Goal: Transaction & Acquisition: Purchase product/service

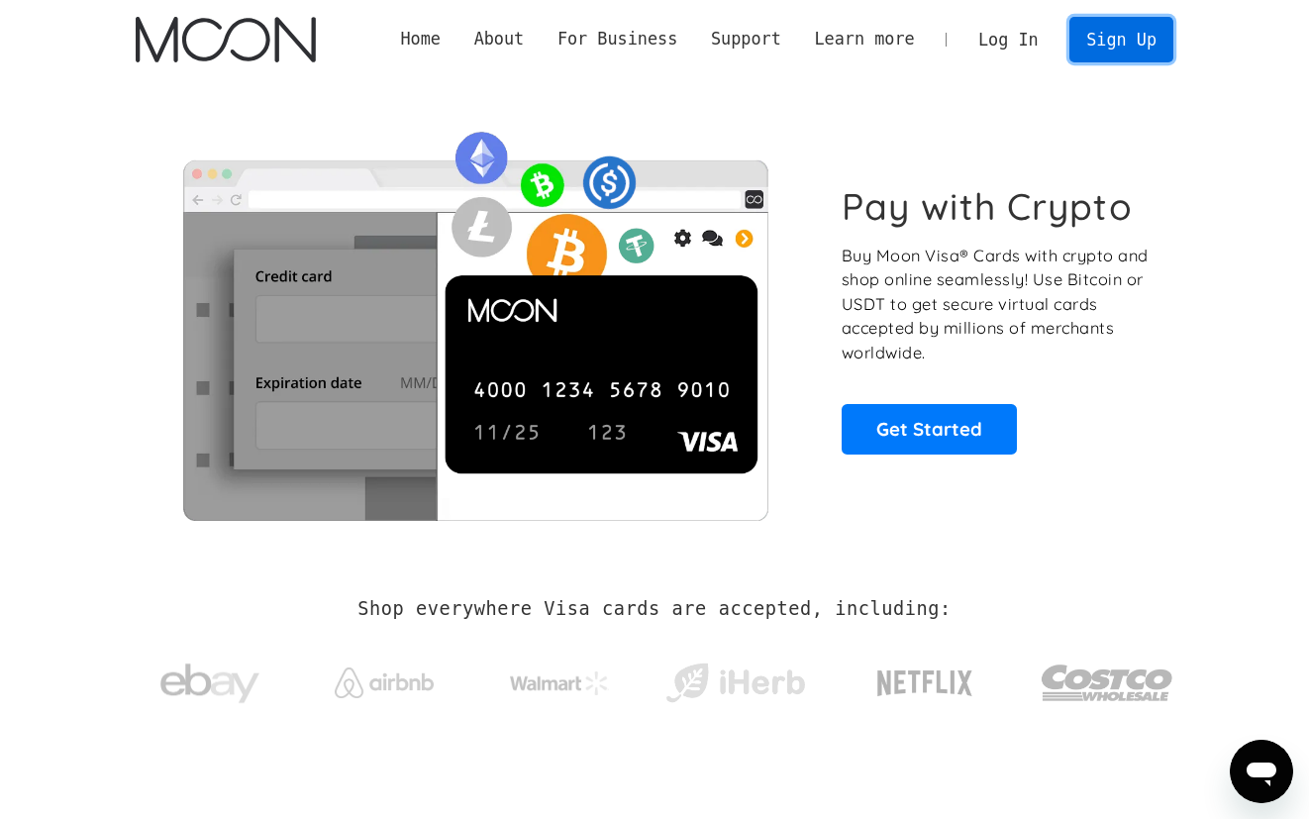
click at [1097, 37] on link "Sign Up" at bounding box center [1120, 39] width 103 height 45
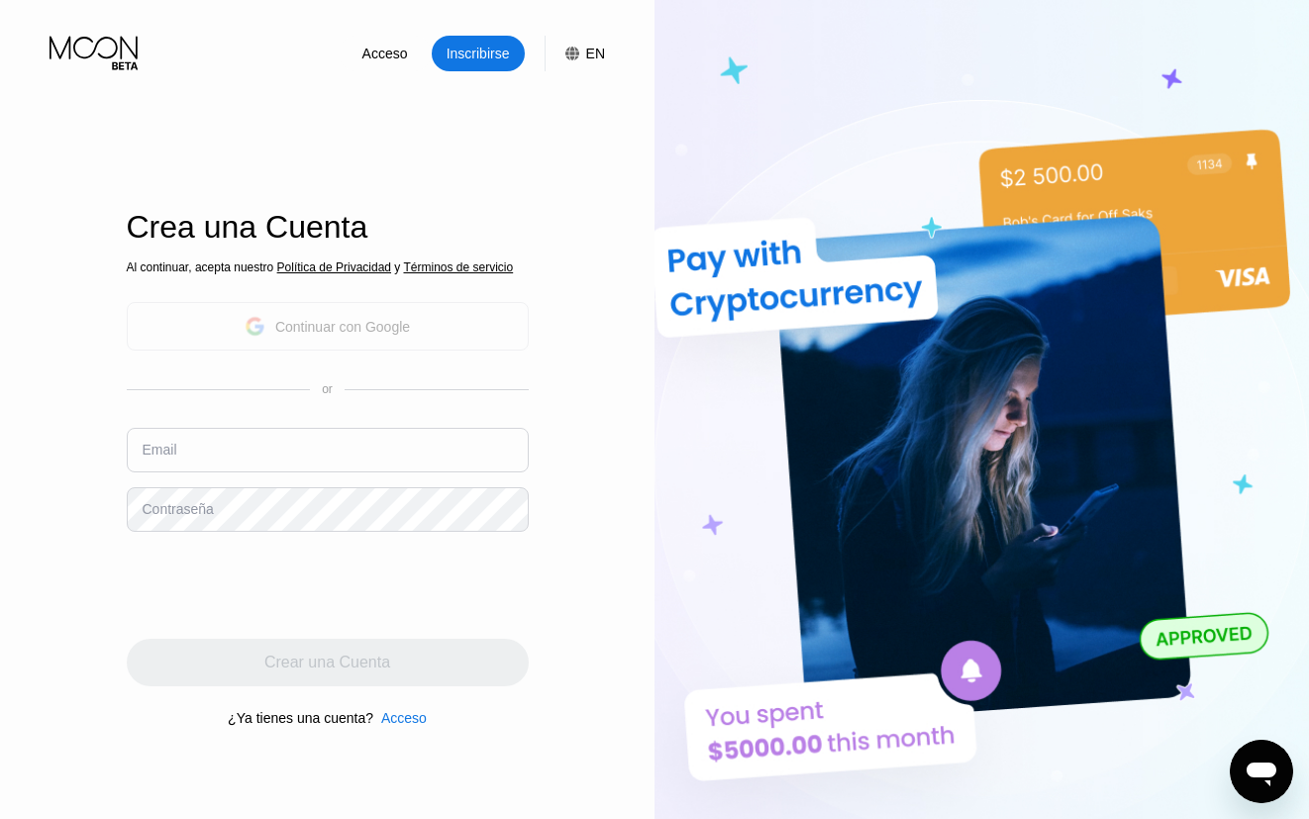
click at [378, 349] on div "Continuar con Google" at bounding box center [328, 326] width 402 height 49
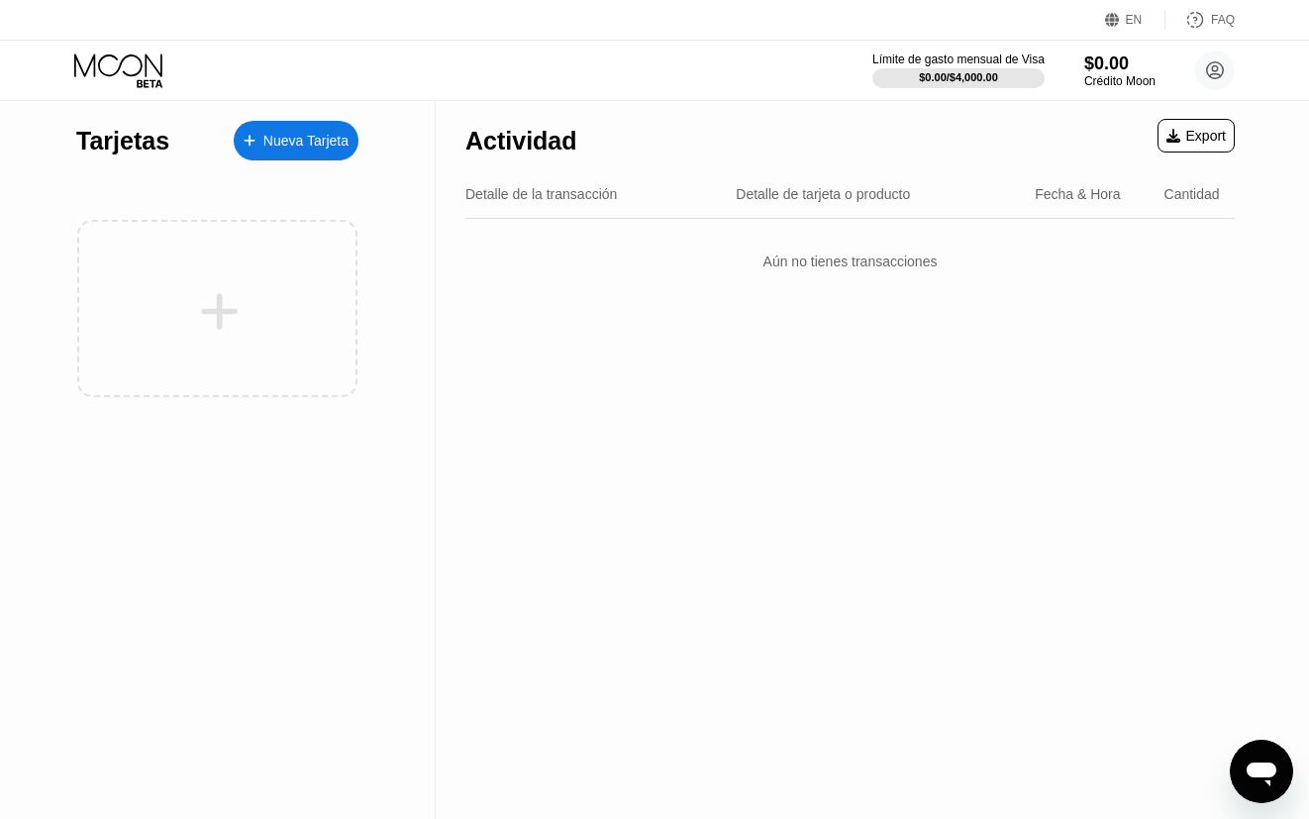
click at [300, 129] on div "Nueva Tarjeta" at bounding box center [296, 141] width 125 height 40
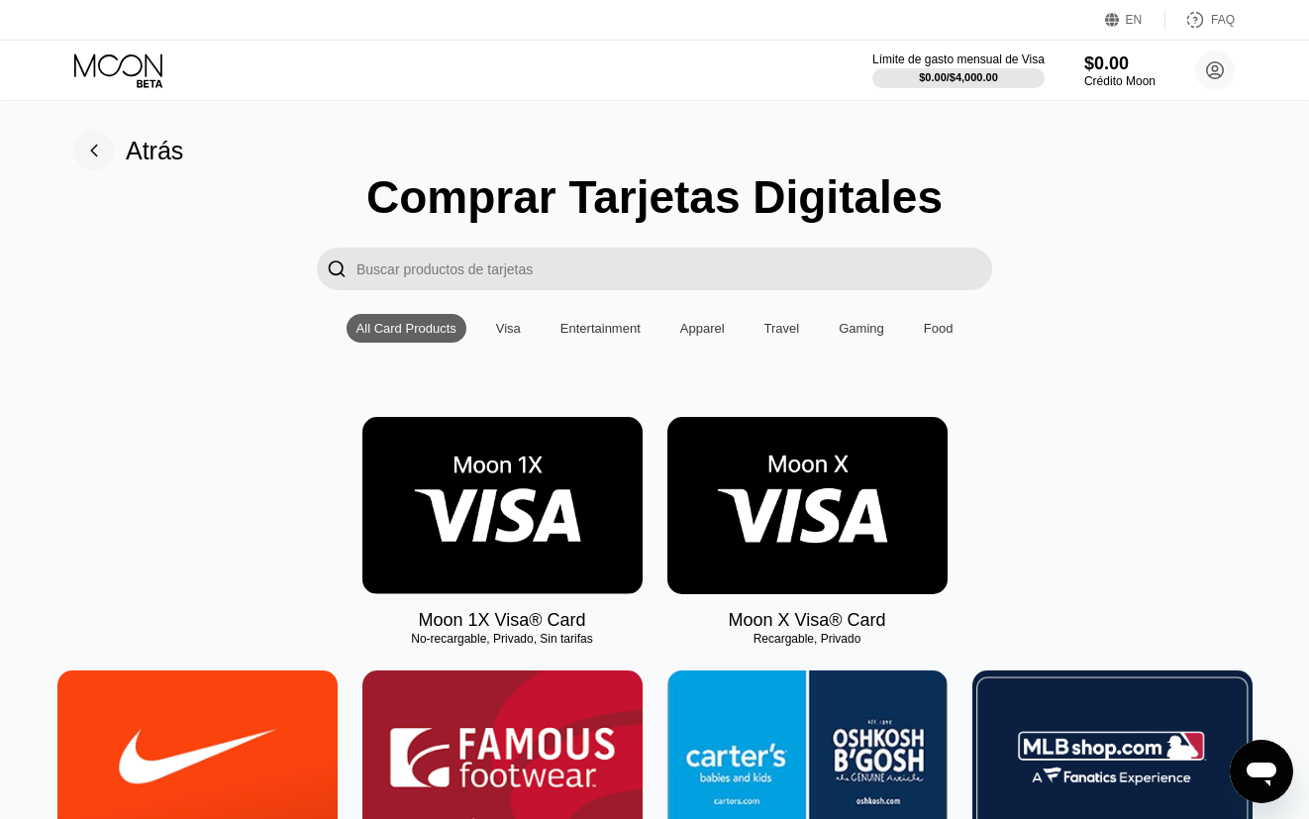
click at [564, 533] on img at bounding box center [502, 505] width 280 height 177
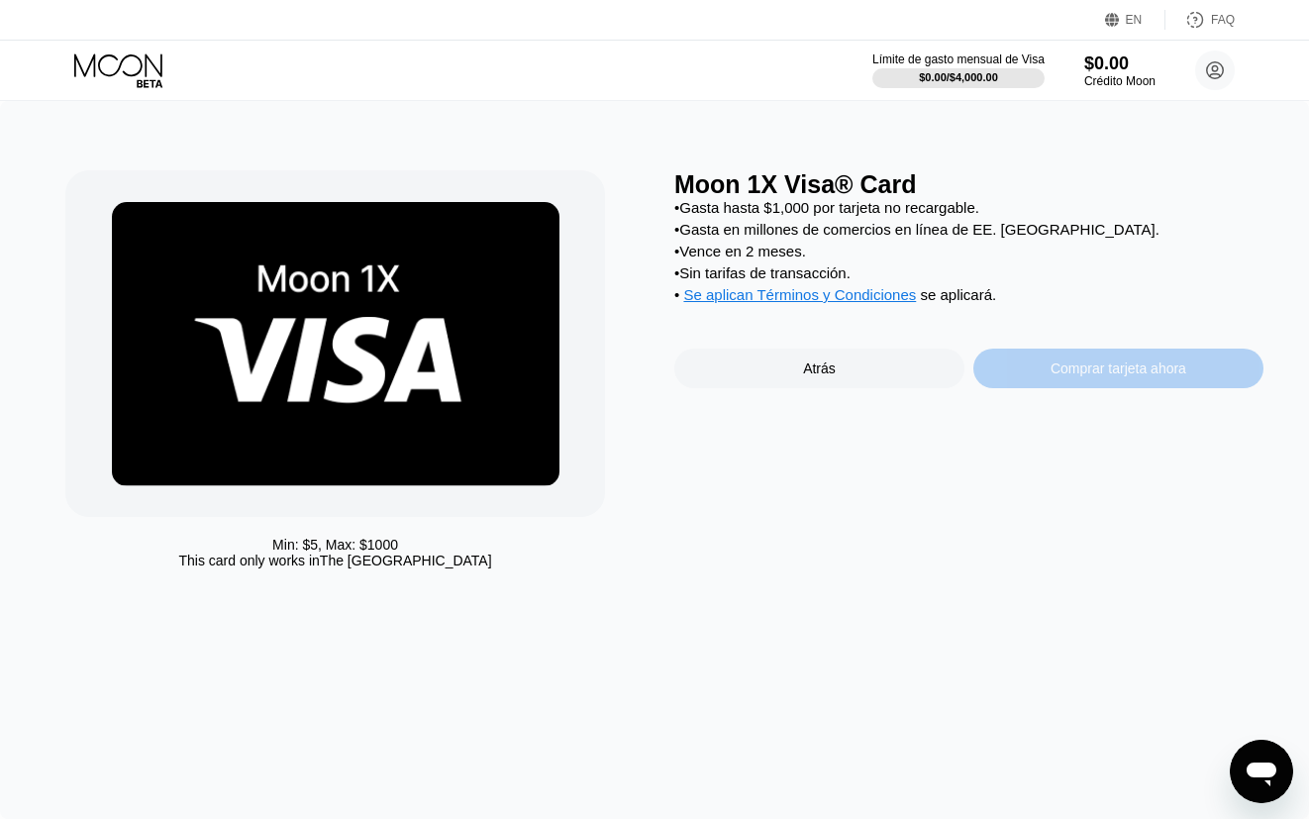
click at [1041, 375] on div "Comprar tarjeta ahora" at bounding box center [1118, 369] width 290 height 40
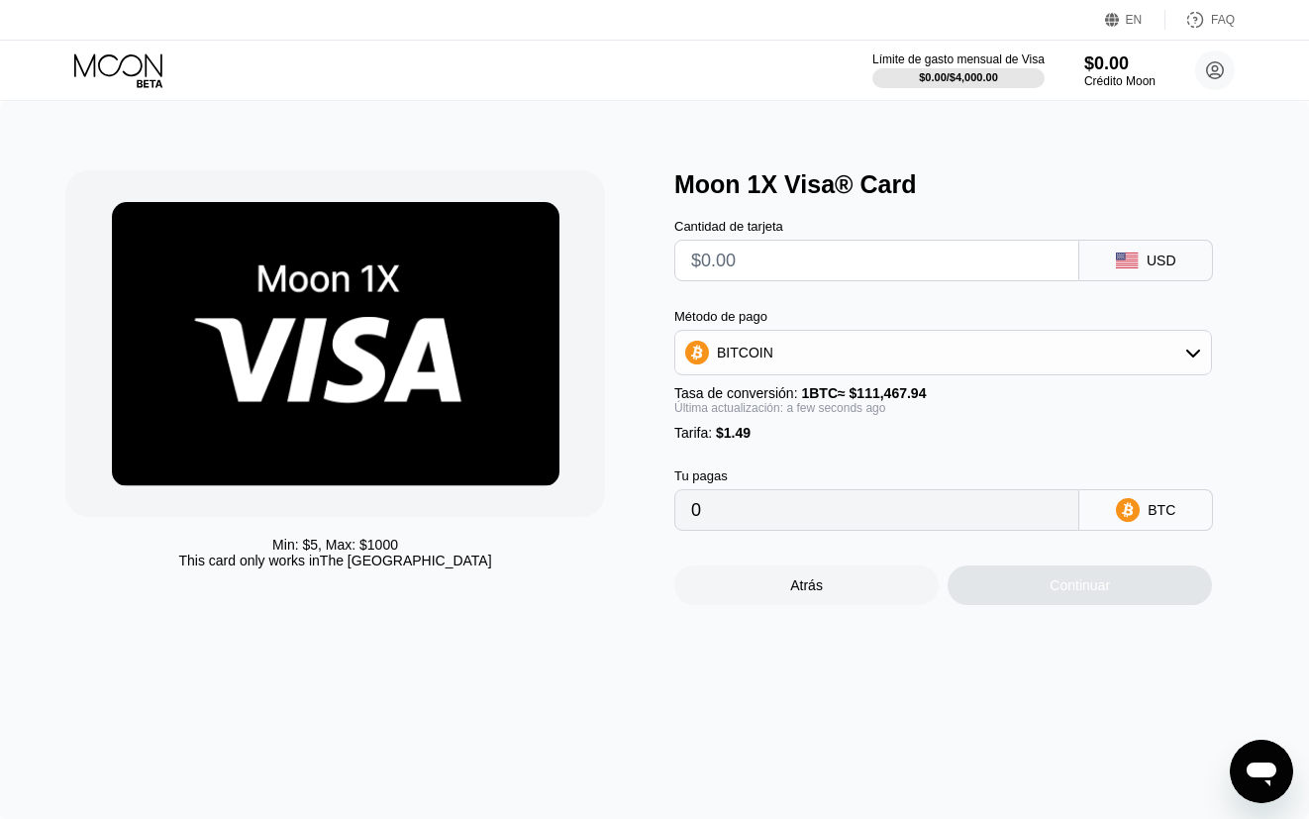
click at [899, 278] on input "text" at bounding box center [876, 261] width 371 height 40
type input "$1"
type input "0.00002234"
type input "0"
type input "$3"
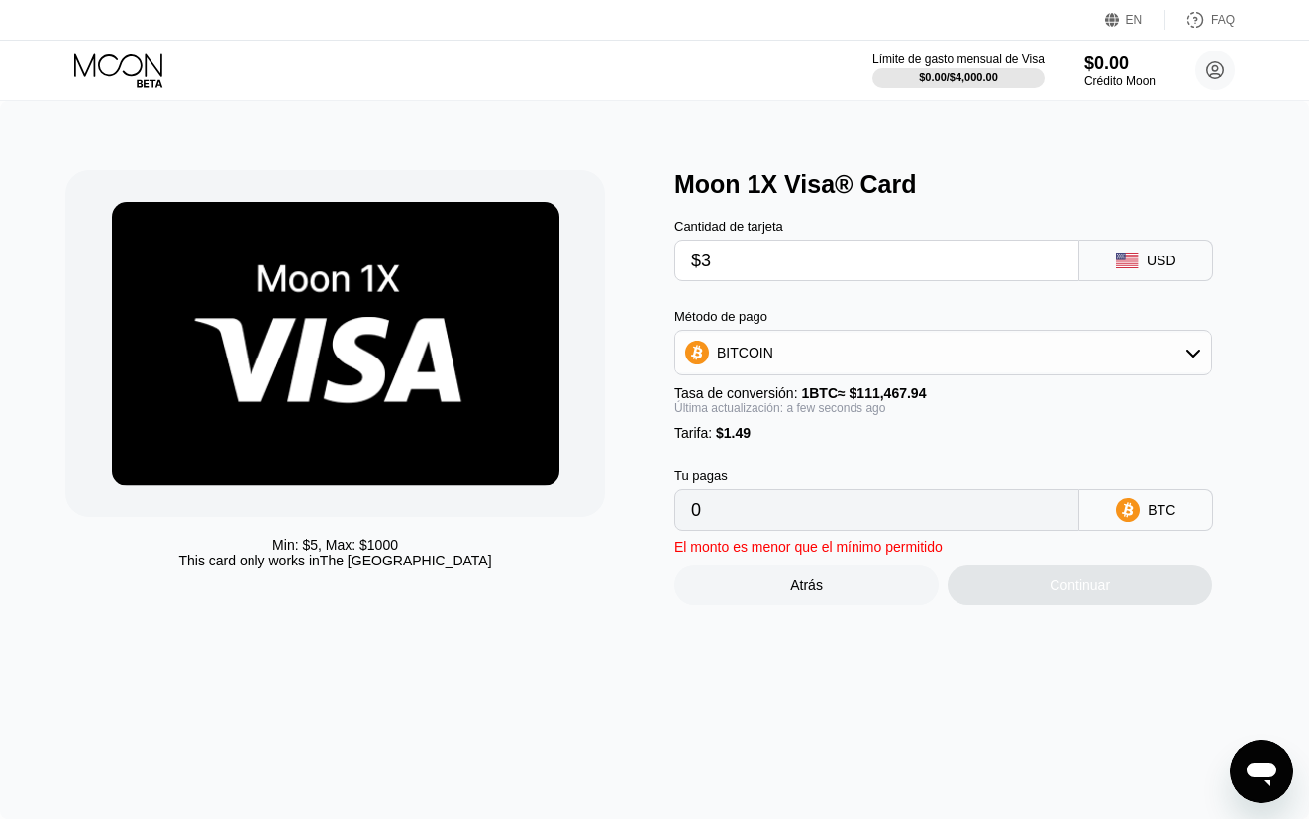
type input "0.00004029"
type input "0"
click at [1130, 513] on icon at bounding box center [1128, 510] width 24 height 24
click at [1150, 353] on div "BITCOIN" at bounding box center [943, 353] width 536 height 40
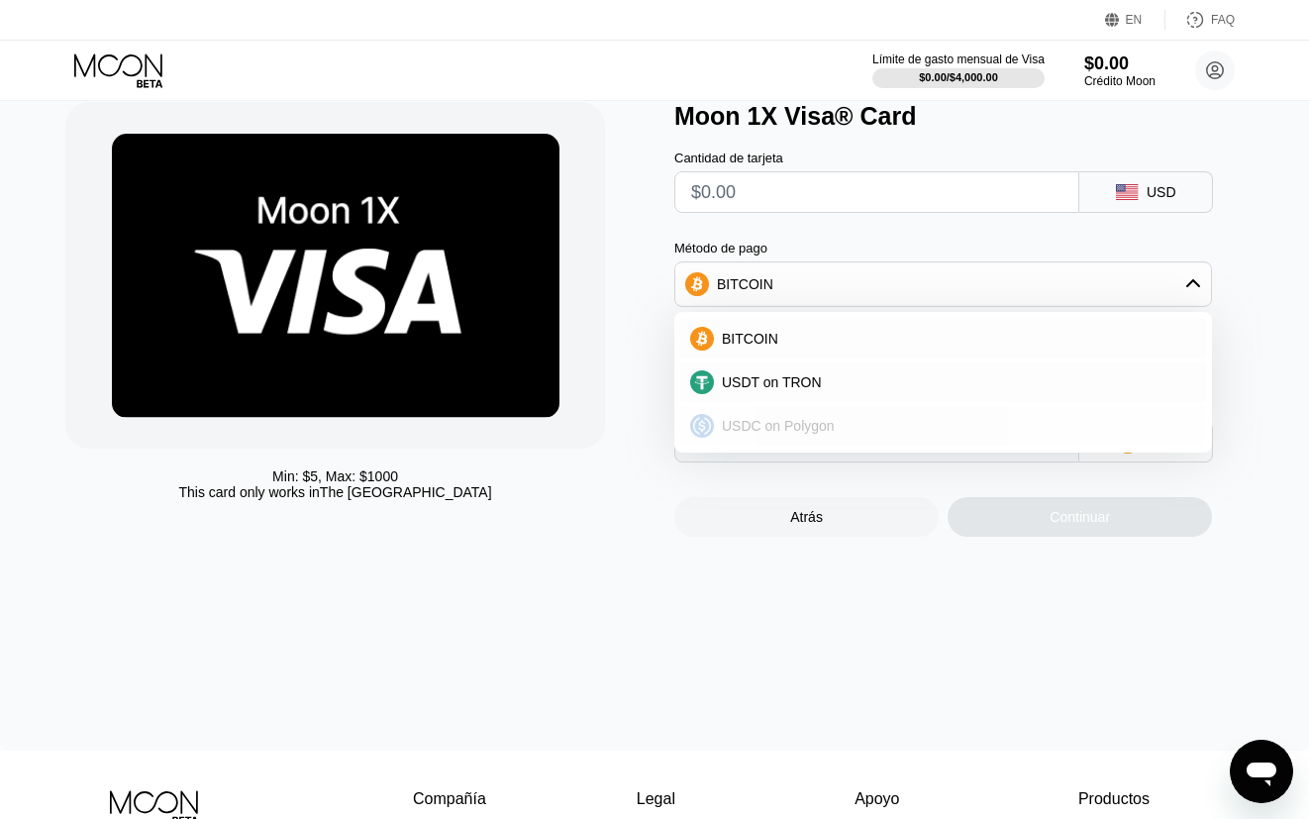
scroll to position [105, 0]
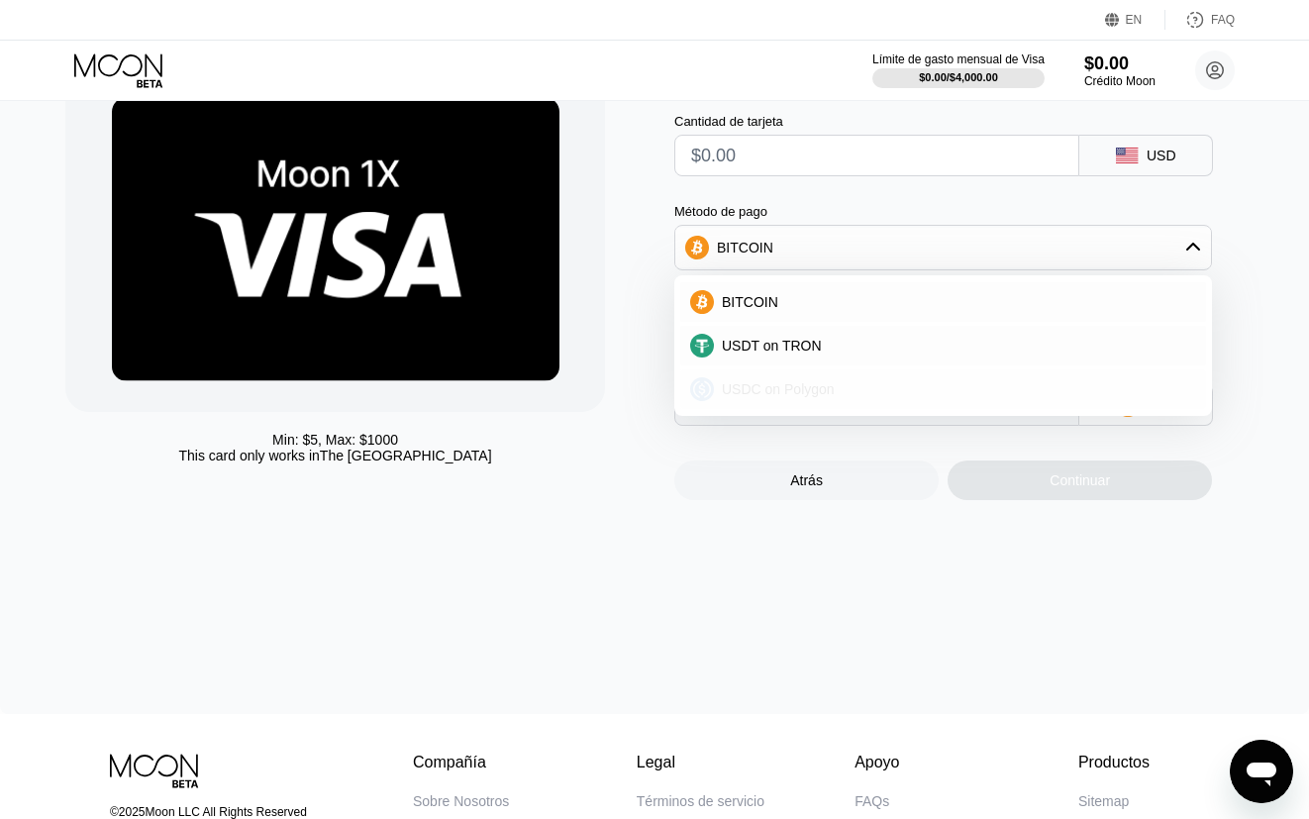
click at [930, 391] on div "USDC on Polygon" at bounding box center [955, 389] width 482 height 16
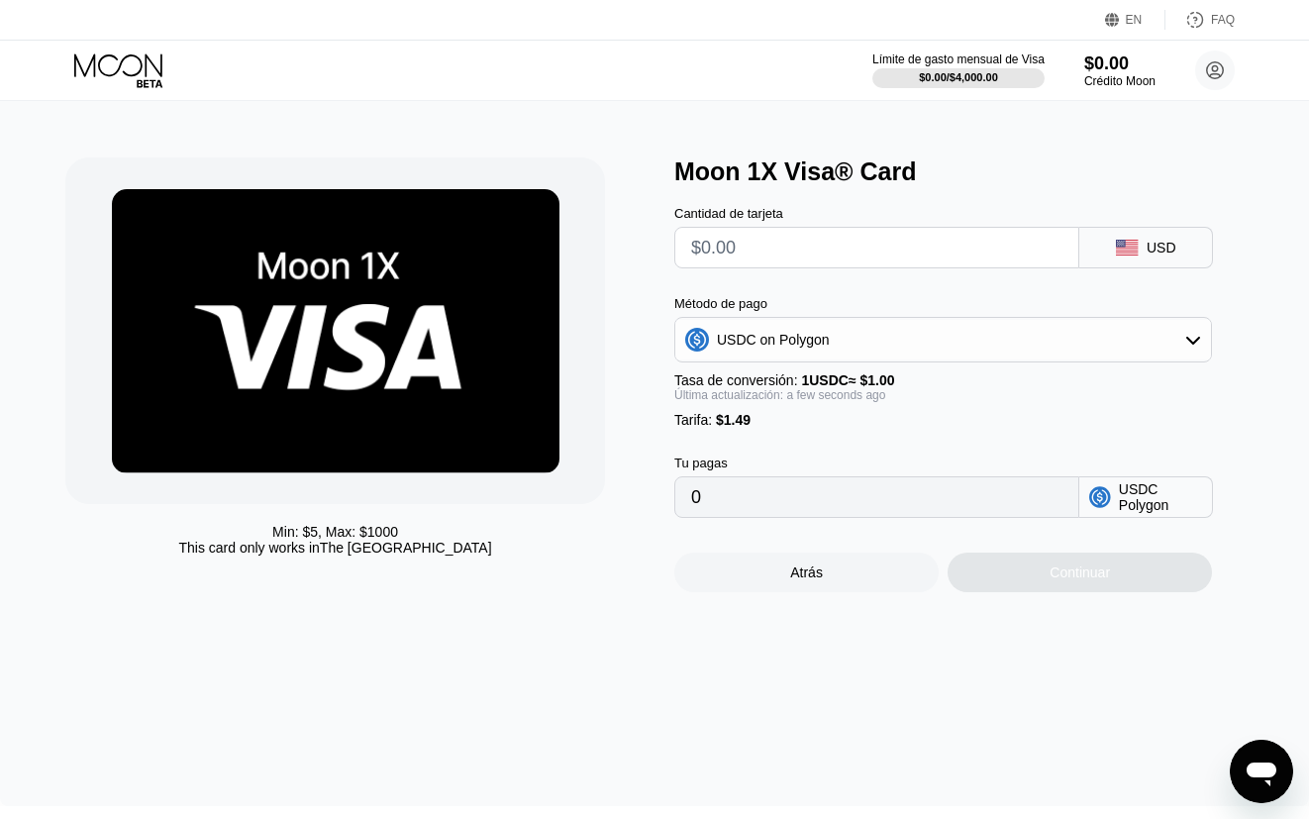
scroll to position [0, 0]
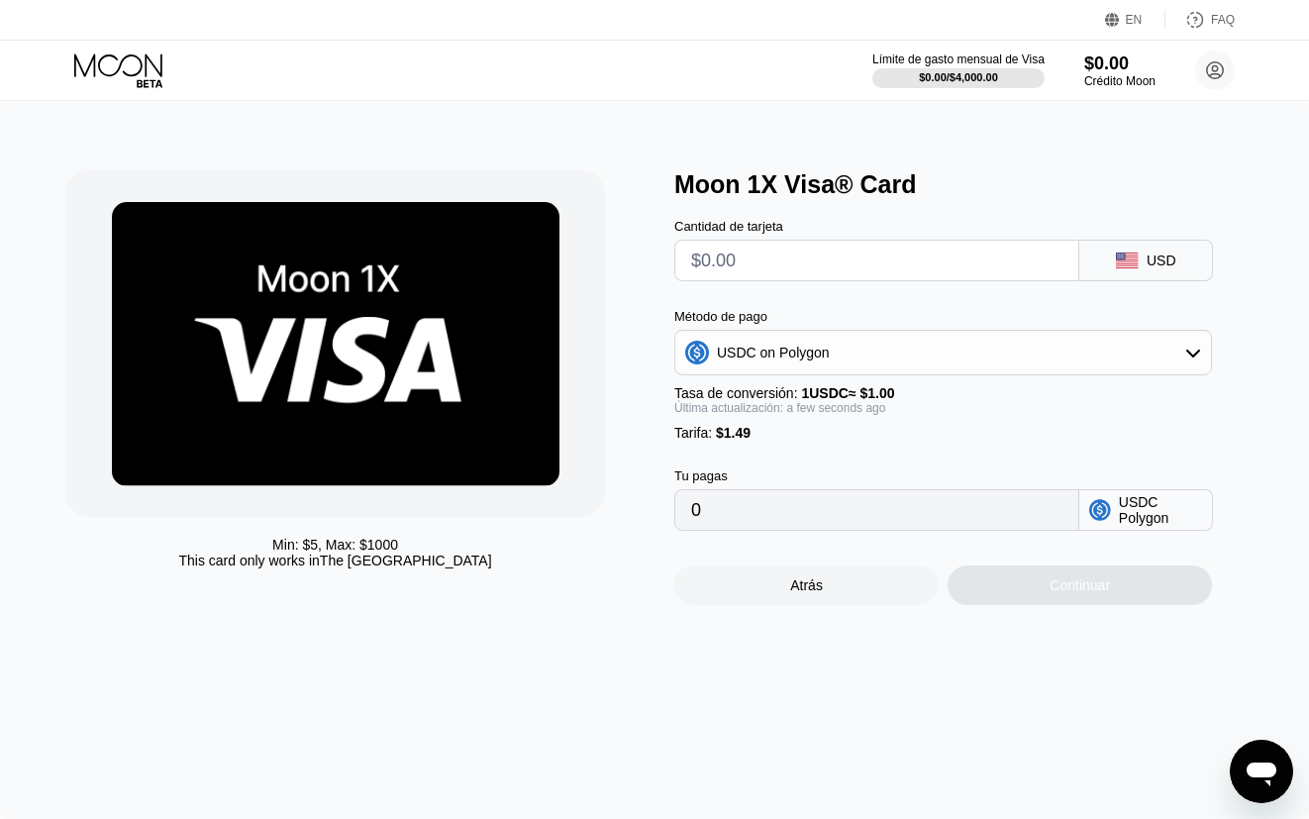
click at [125, 62] on icon at bounding box center [120, 70] width 92 height 35
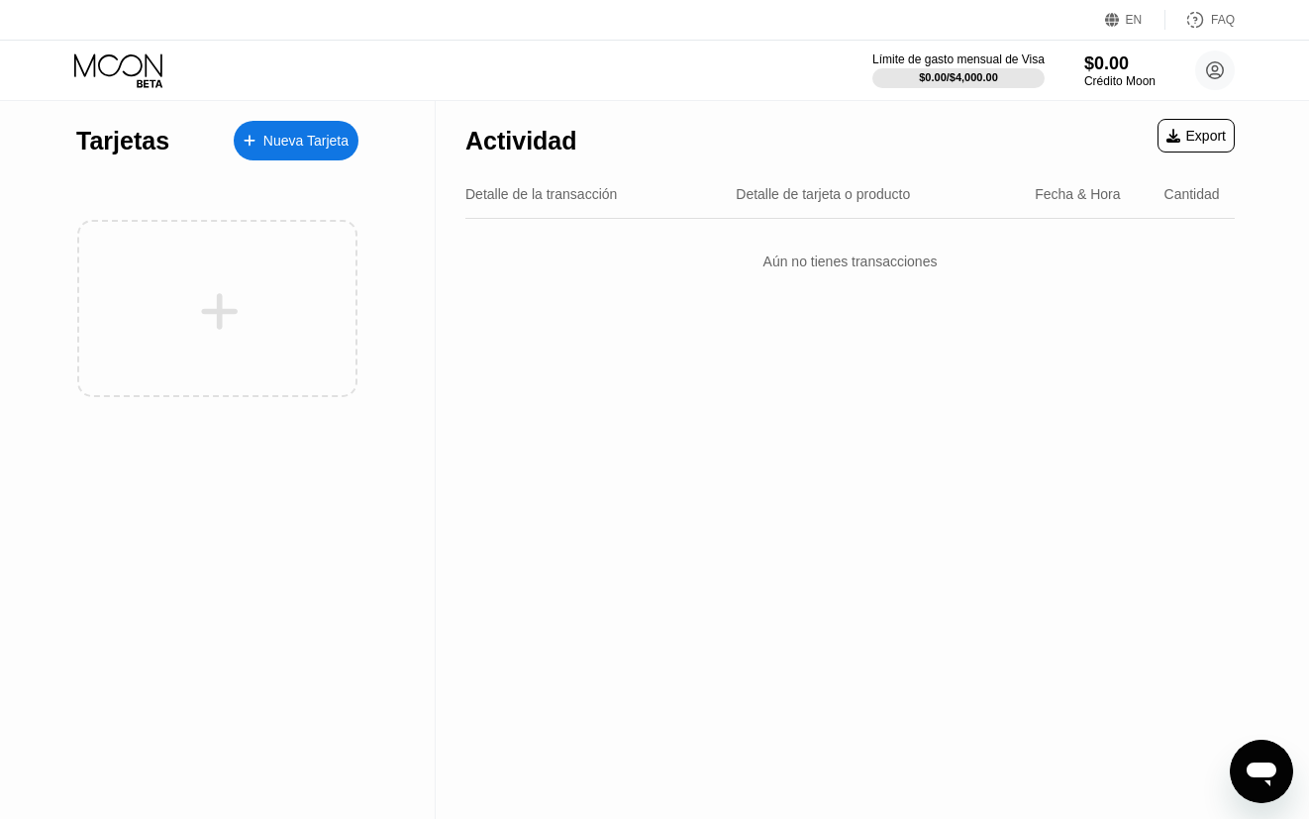
click at [246, 218] on div at bounding box center [217, 308] width 282 height 217
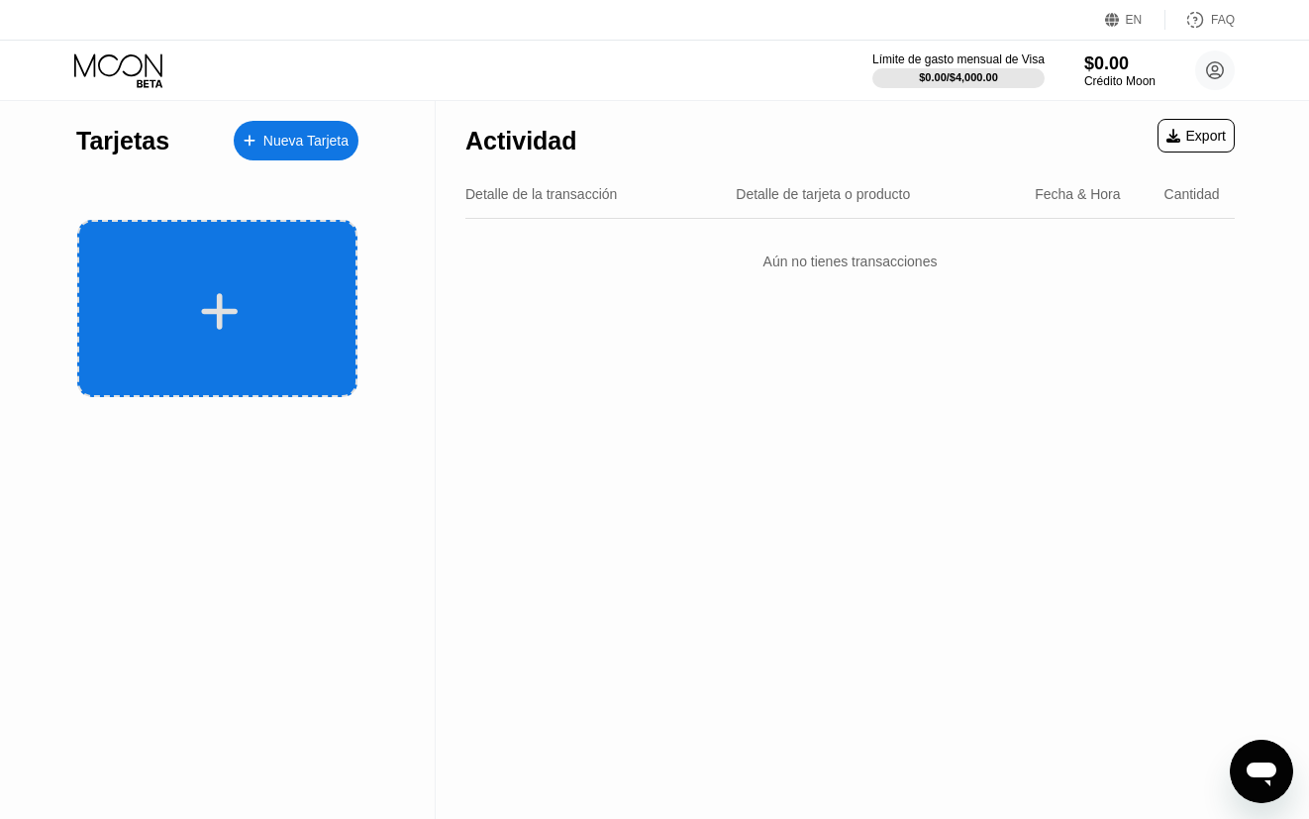
click at [261, 286] on div at bounding box center [217, 308] width 280 height 177
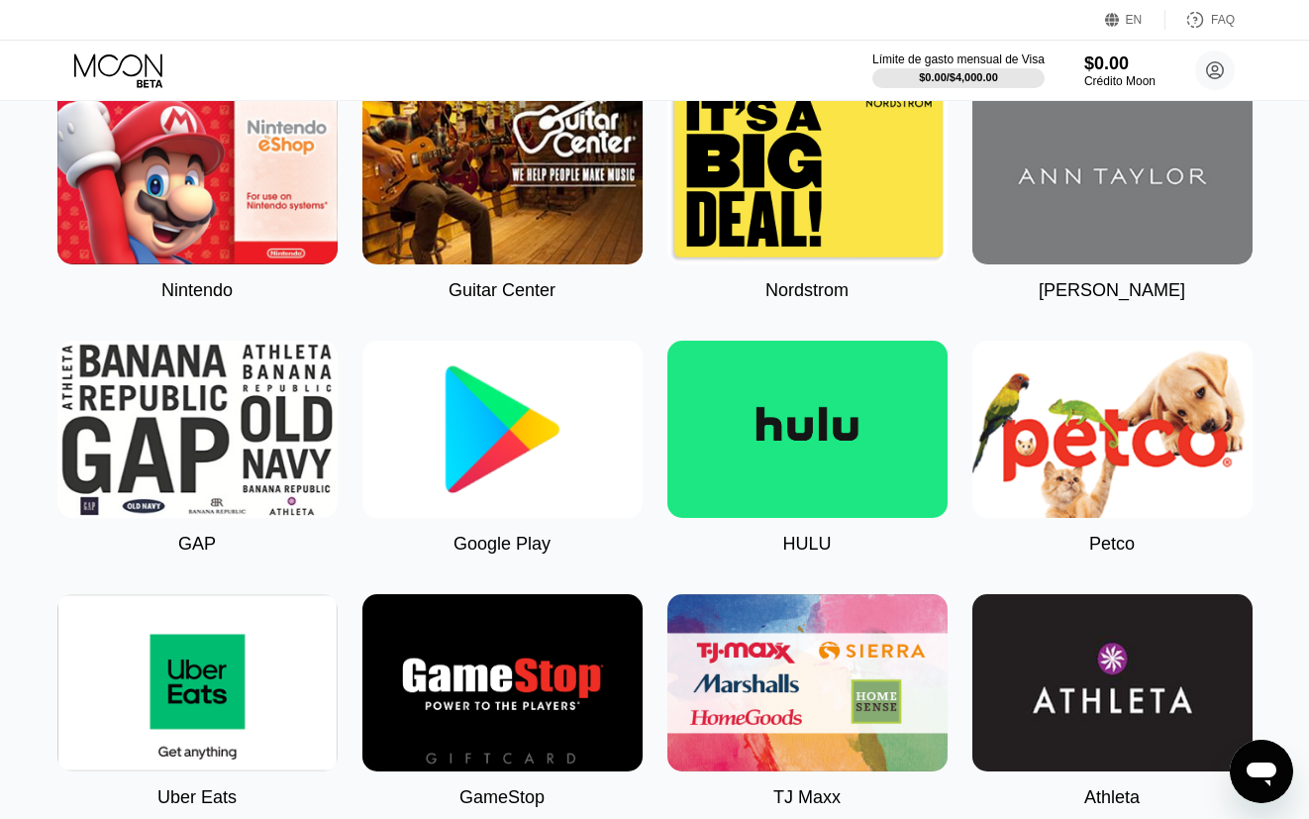
scroll to position [908, 0]
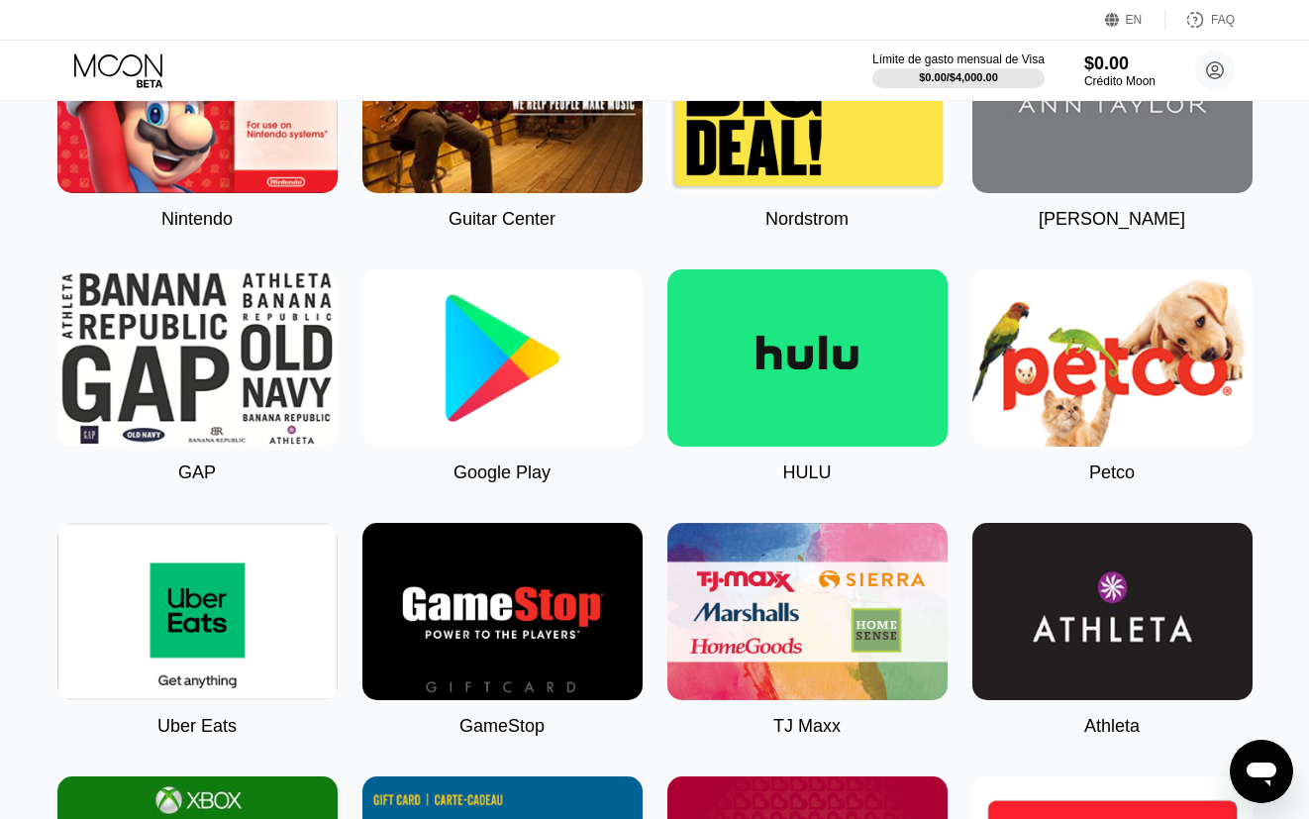
click at [502, 399] on img at bounding box center [502, 357] width 280 height 177
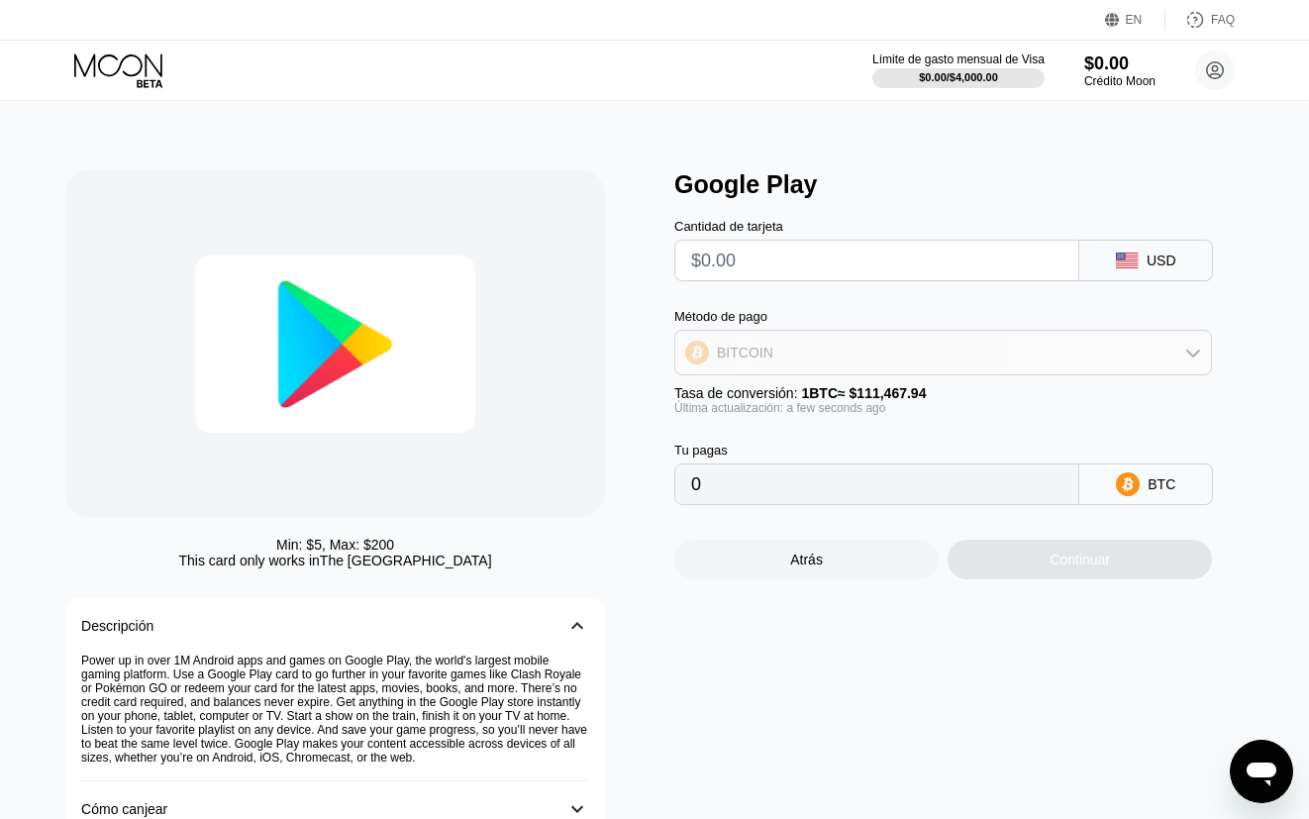
click at [759, 362] on div "BITCOIN" at bounding box center [943, 353] width 536 height 40
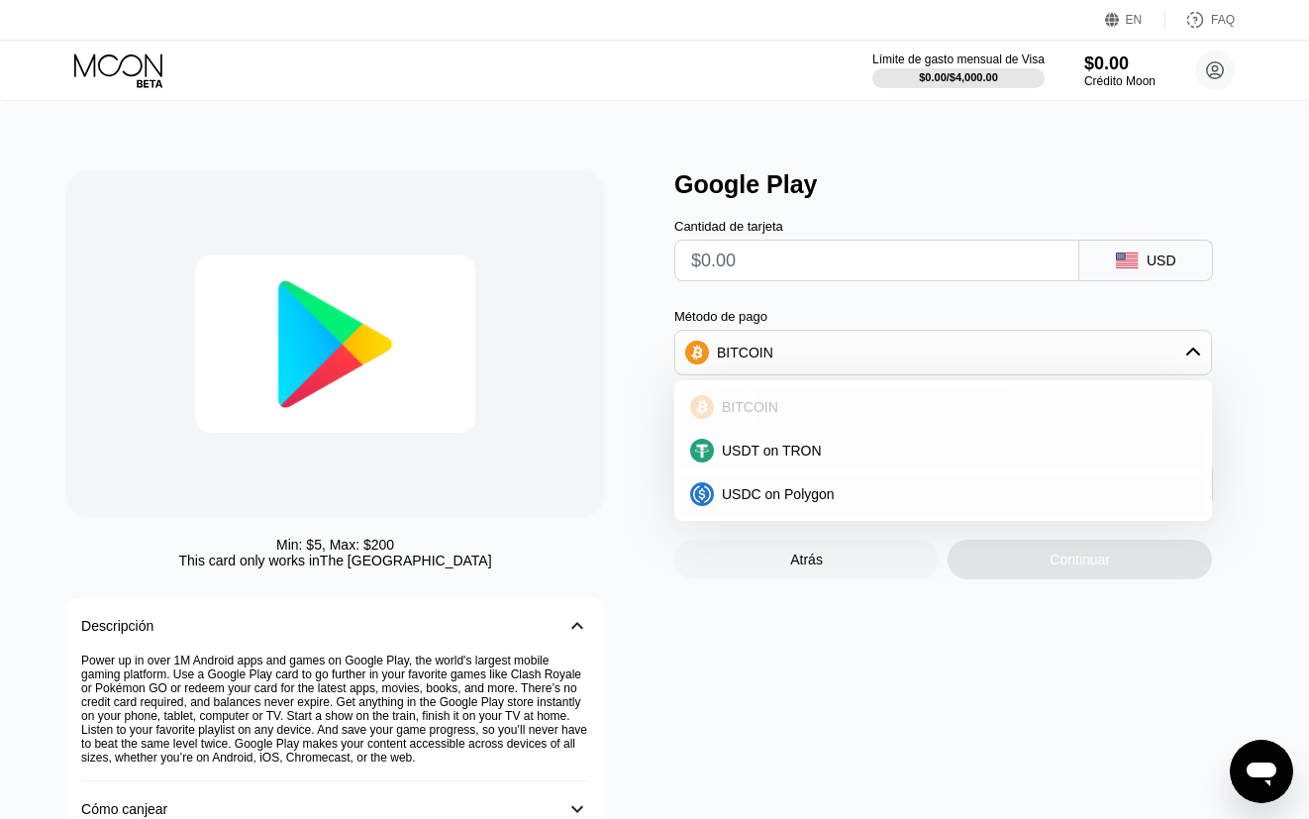
click at [760, 400] on span "BITCOIN" at bounding box center [750, 407] width 56 height 16
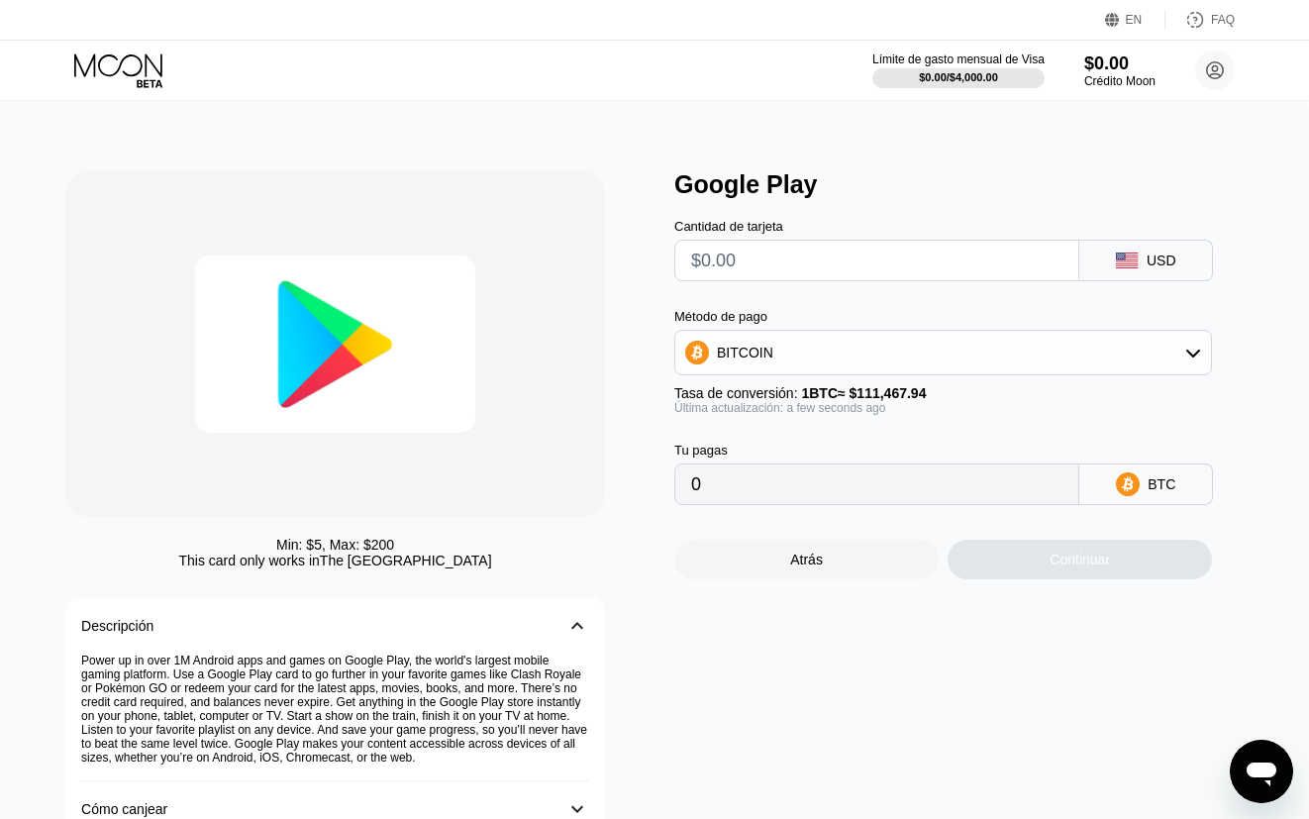
click at [777, 293] on div "Cantidad de tarjeta USD Método de pago BITCOIN Tasa de conversión: 1 BTC ≈ $111…" at bounding box center [968, 352] width 589 height 306
click at [778, 275] on input "text" at bounding box center [876, 261] width 371 height 40
type input "$2"
type input "0.00001795"
type input "$20"
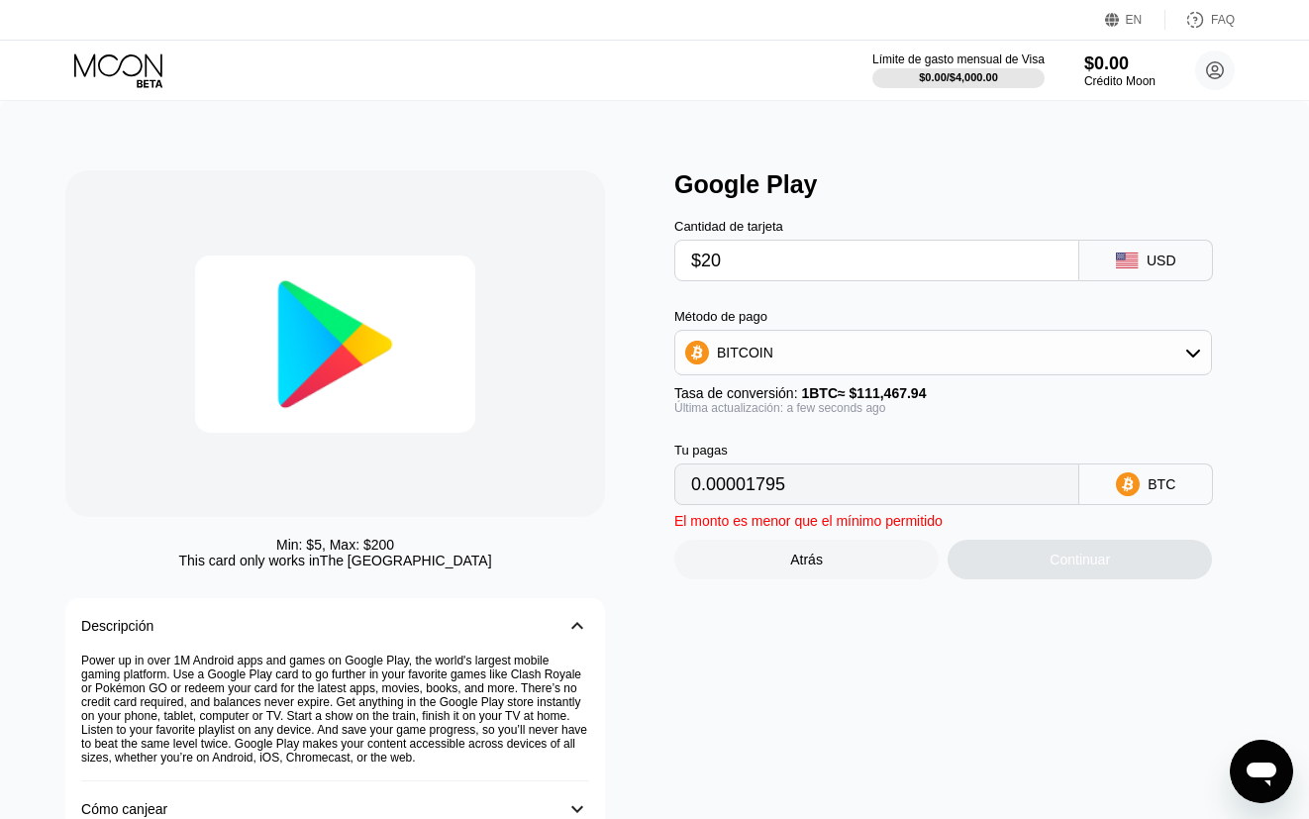
type input "0.00017943"
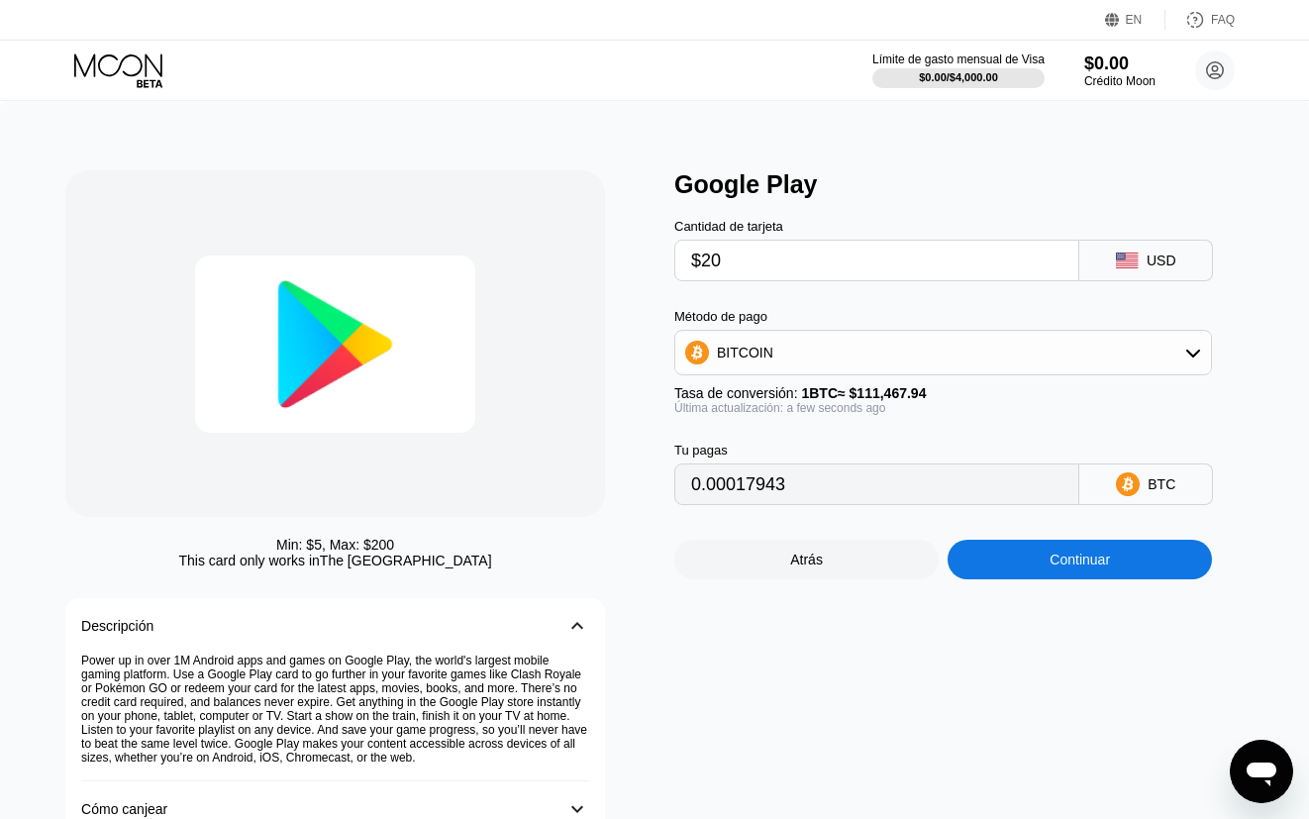
type input "$20"
click at [878, 398] on span "1 BTC ≈ $111,467.94" at bounding box center [863, 393] width 125 height 16
click at [872, 414] on div "Última actualización: a few seconds ago" at bounding box center [943, 408] width 538 height 14
click at [1131, 269] on div "USD" at bounding box center [1146, 261] width 134 height 42
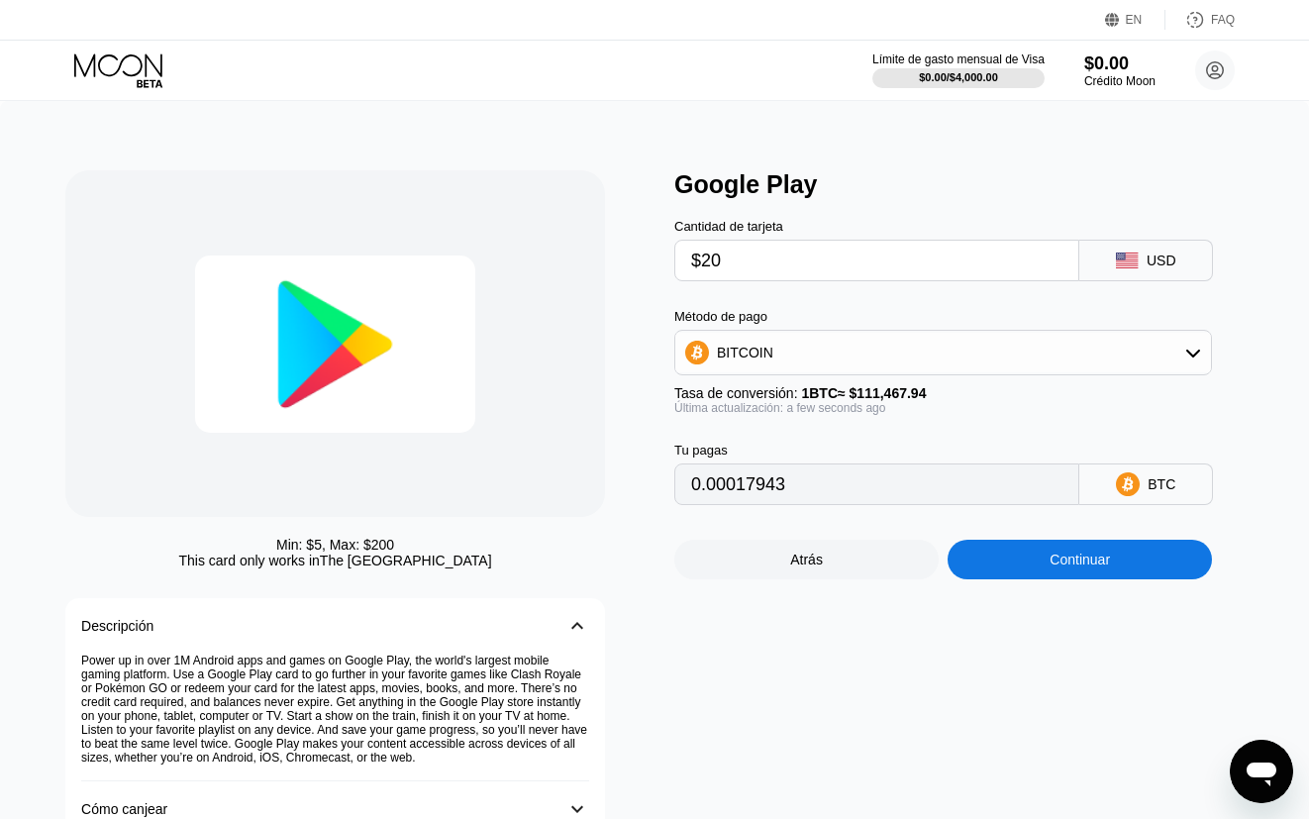
click at [1159, 487] on div "BTC" at bounding box center [1161, 484] width 28 height 16
click at [1010, 483] on input "0.00017943" at bounding box center [876, 484] width 371 height 40
click at [987, 358] on div "BITCOIN" at bounding box center [943, 353] width 536 height 40
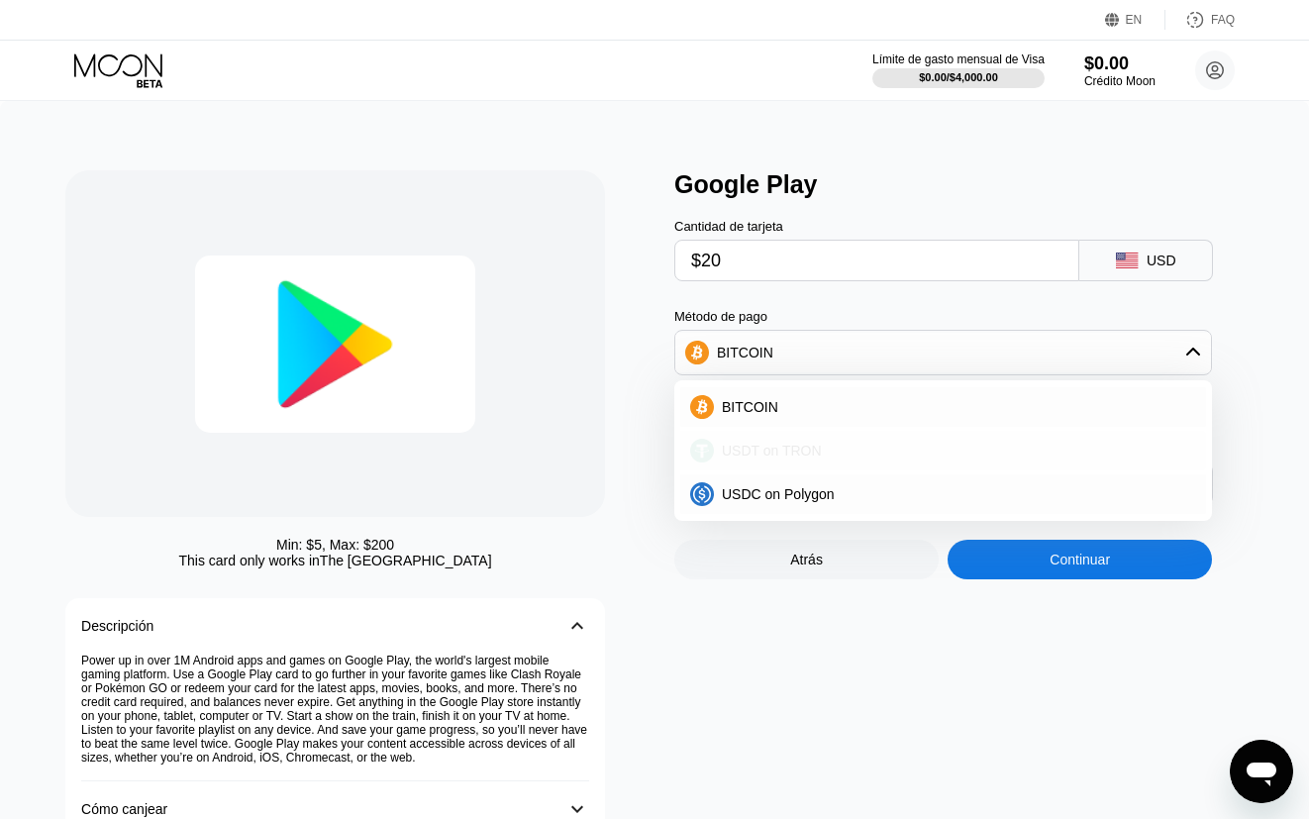
click at [935, 445] on div "USDT on TRON" at bounding box center [955, 451] width 482 height 16
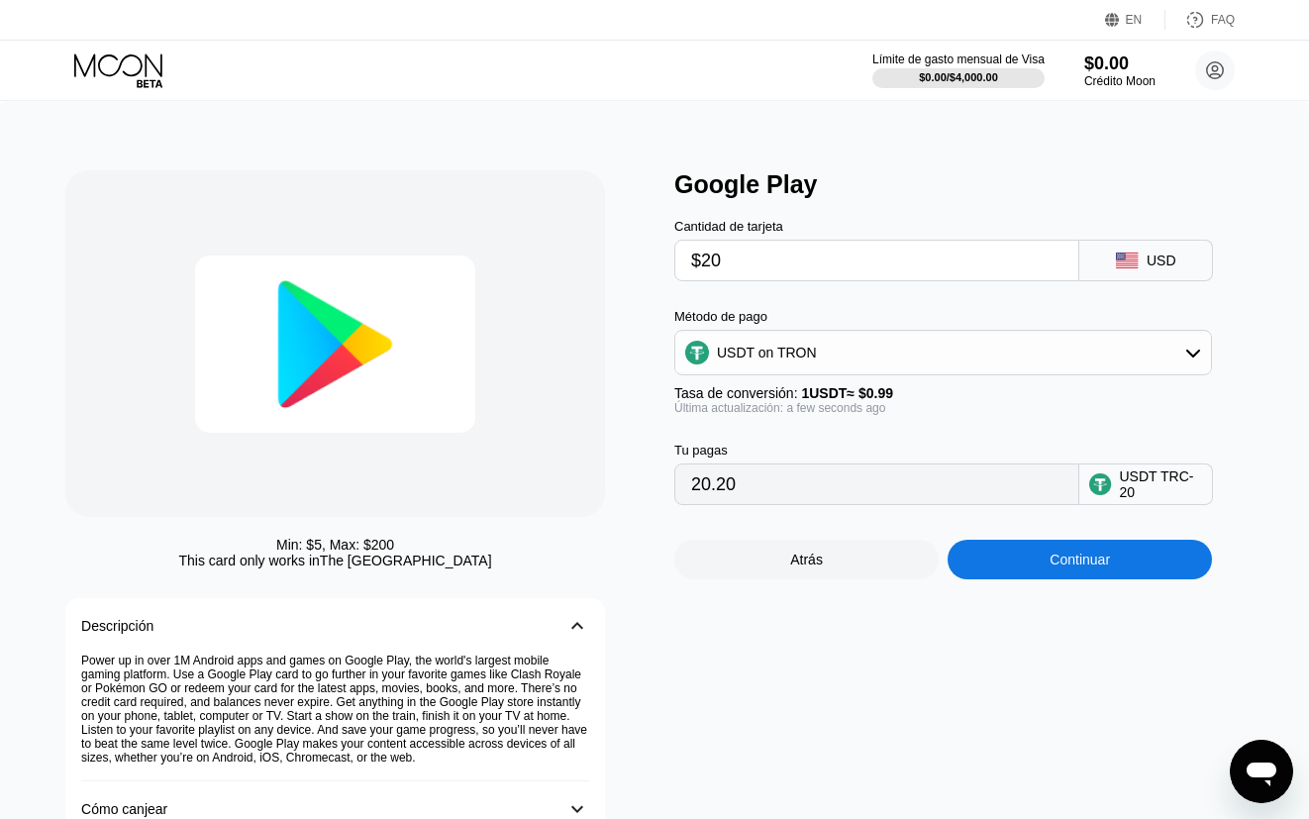
click at [953, 342] on div "USDT on TRON" at bounding box center [943, 353] width 536 height 40
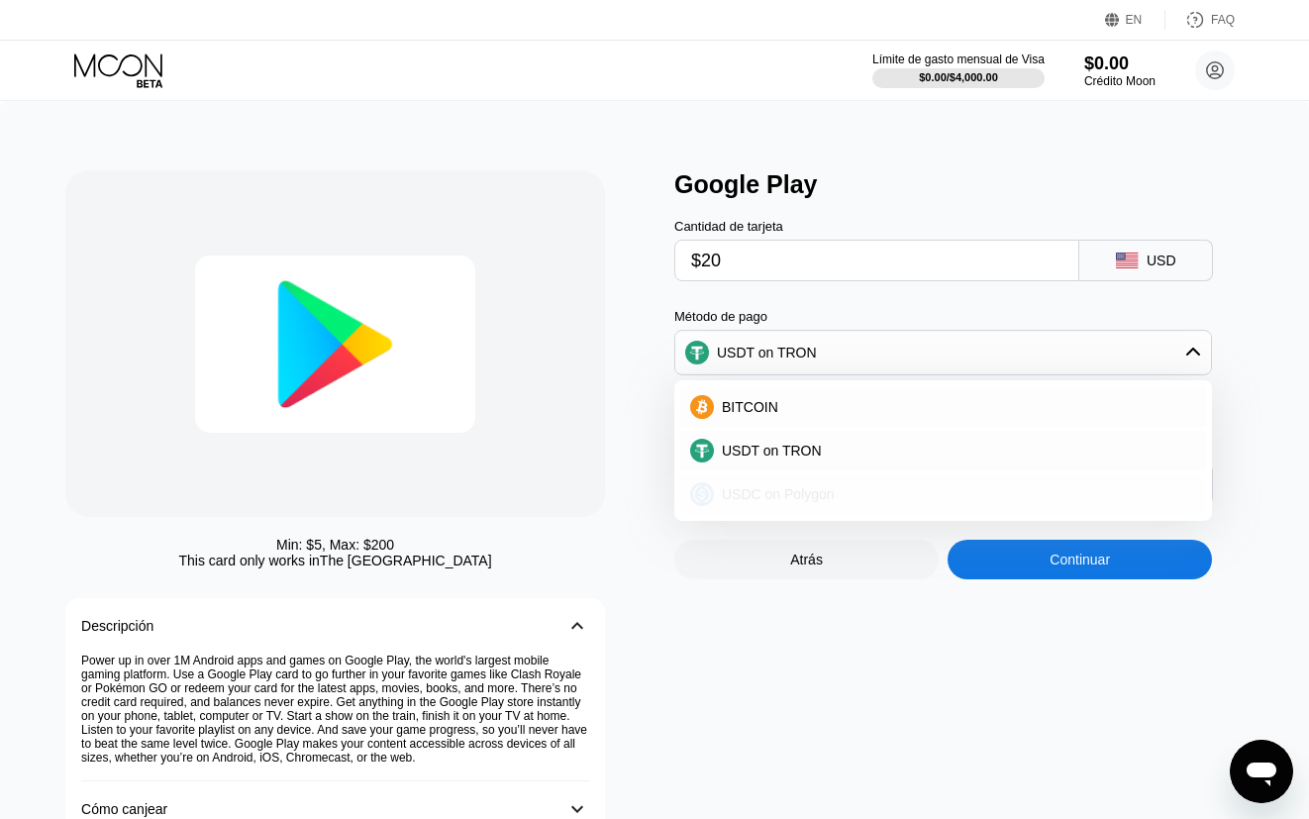
click at [886, 500] on div "USDC on Polygon" at bounding box center [955, 494] width 482 height 16
type input "20.00000000"
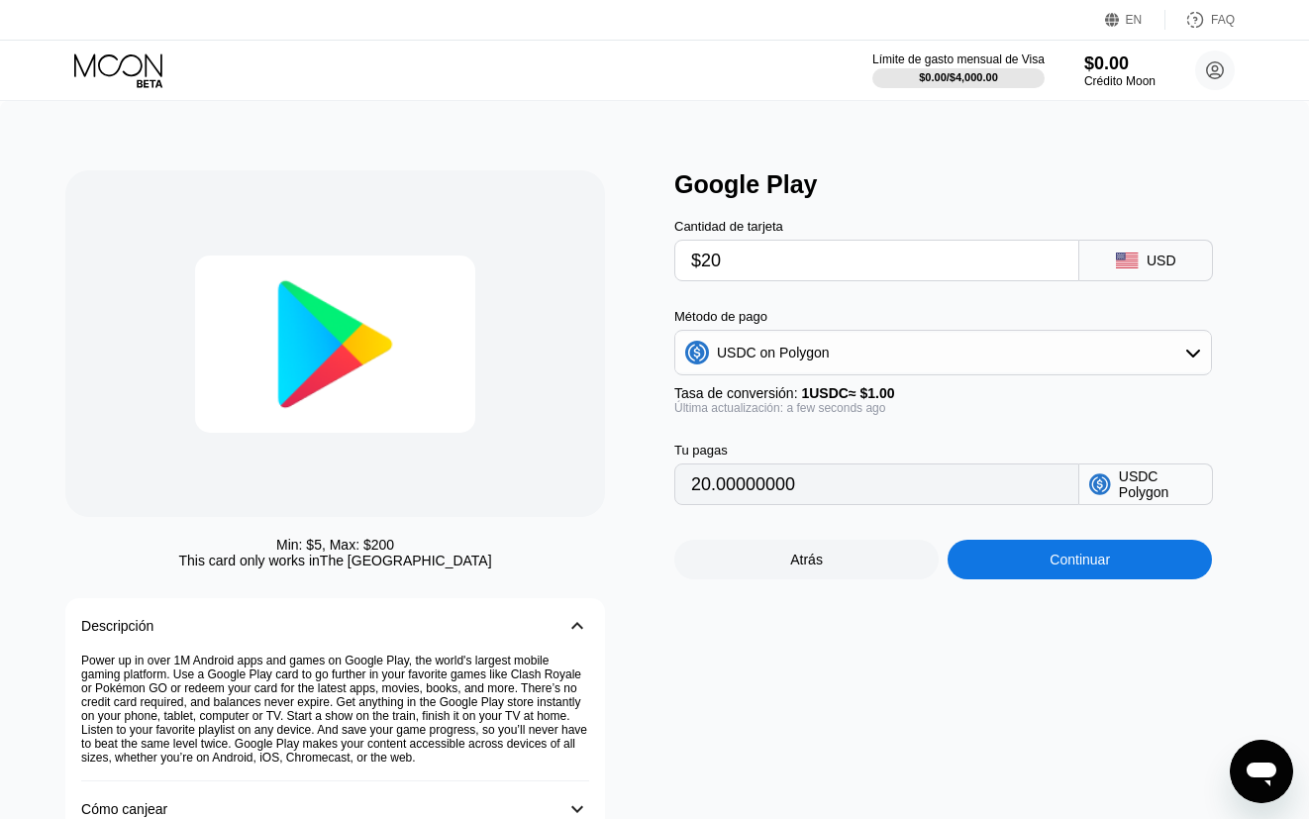
click at [894, 396] on span "1 USDC ≈ $1.00" at bounding box center [847, 393] width 93 height 16
click at [882, 430] on div "Tu pagas 20.00000000 USDC Polygon" at bounding box center [968, 460] width 589 height 90
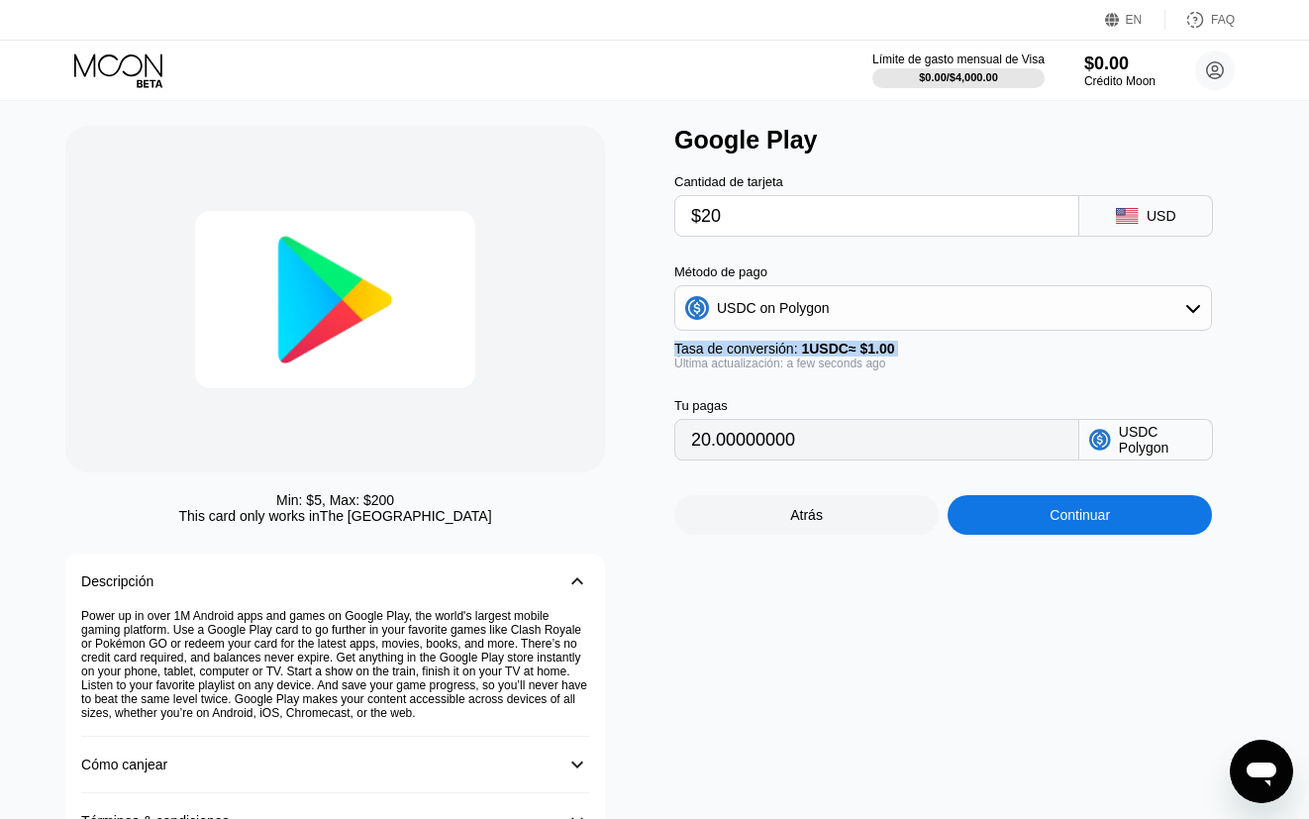
scroll to position [62, 0]
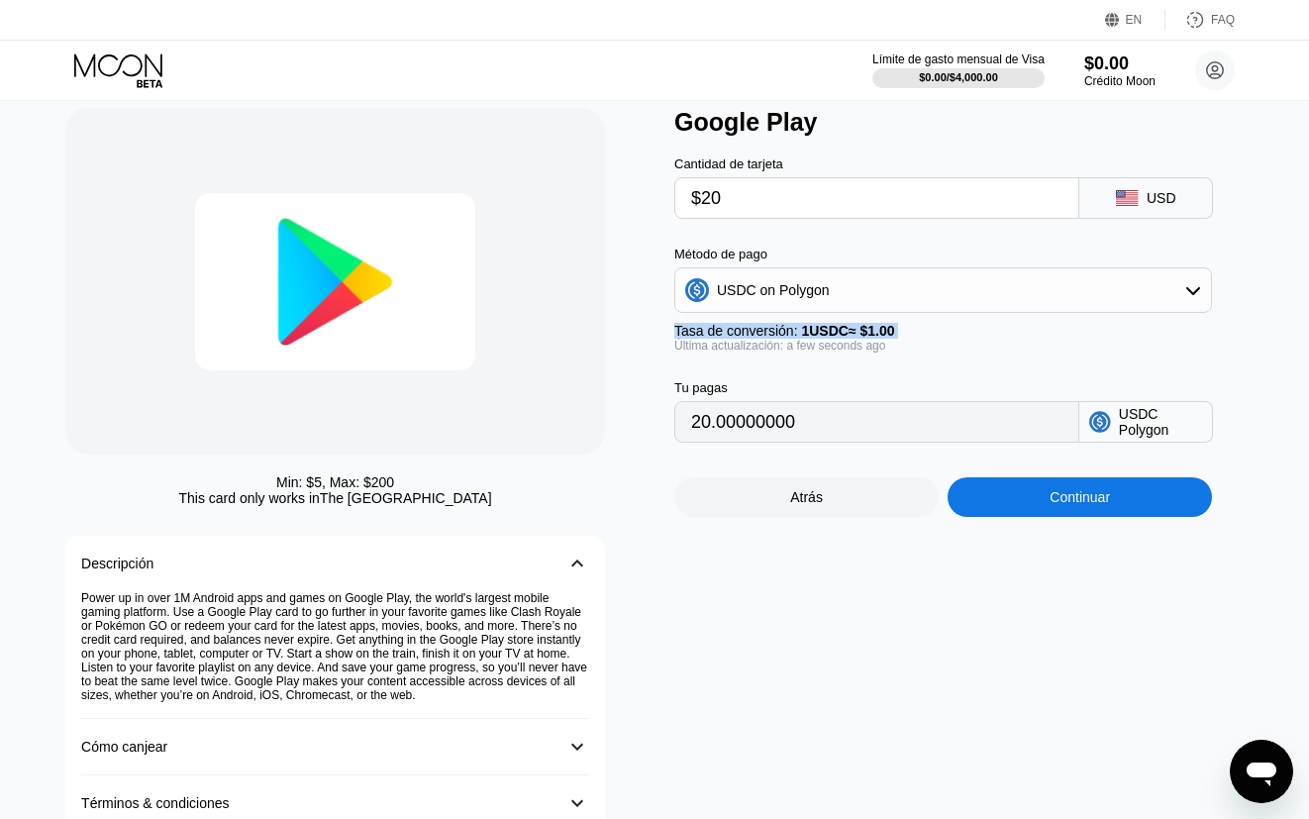
click at [885, 501] on div "Atrás" at bounding box center [806, 497] width 264 height 40
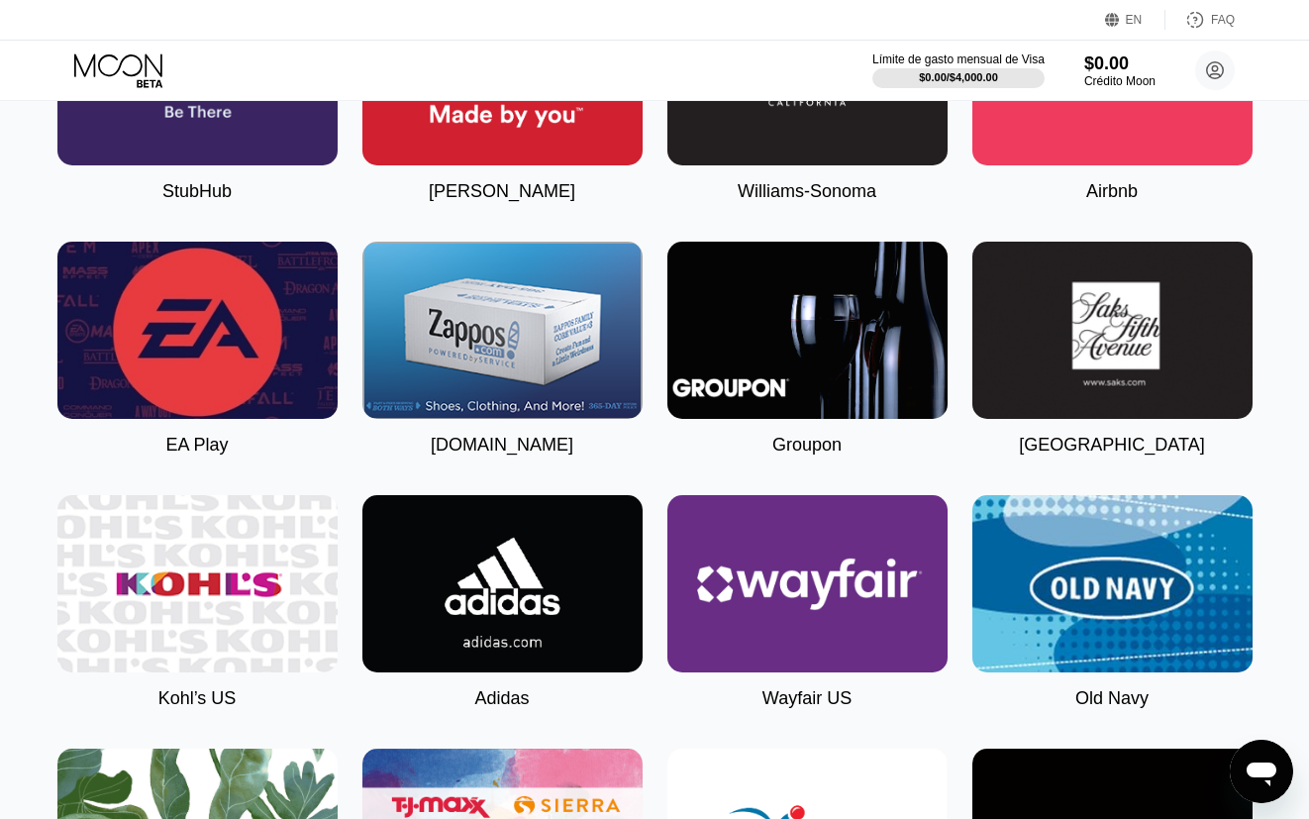
scroll to position [5177, 0]
